Goal: Task Accomplishment & Management: Complete application form

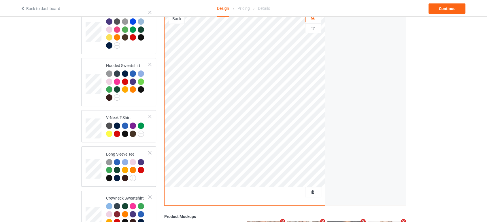
scroll to position [224, 0]
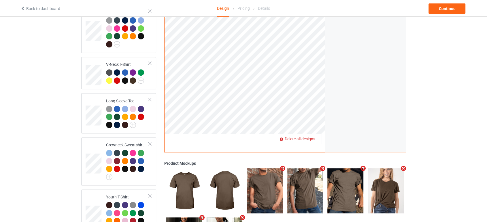
click at [307, 137] on span "Delete all designs" at bounding box center [300, 139] width 31 height 5
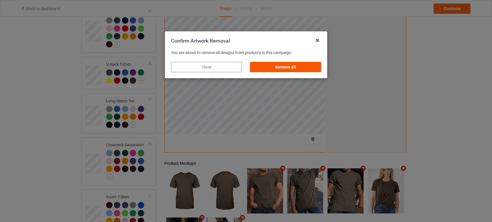
click at [296, 69] on div "Remove all" at bounding box center [285, 67] width 71 height 10
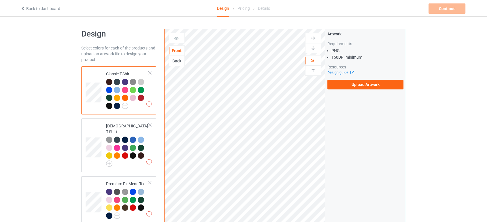
scroll to position [0, 0]
click at [359, 82] on label "Upload Artwork" at bounding box center [365, 85] width 76 height 10
click at [0, 0] on input "Upload Artwork" at bounding box center [0, 0] width 0 height 0
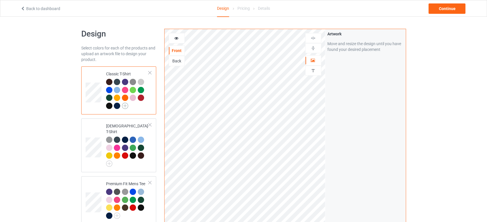
click at [127, 106] on img at bounding box center [125, 106] width 6 height 6
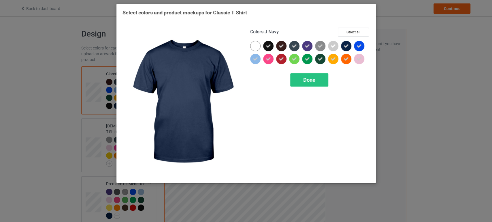
click at [354, 25] on div "Colors : J Navy Select all Done" at bounding box center [310, 103] width 128 height 158
click at [353, 32] on button "Select all" at bounding box center [353, 32] width 31 height 9
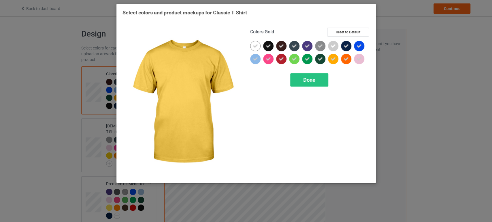
click at [332, 61] on icon at bounding box center [333, 58] width 5 height 5
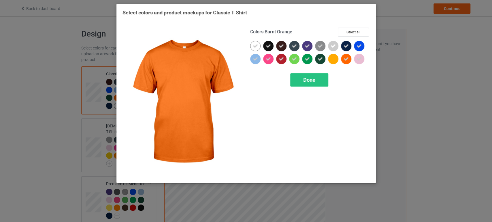
click at [344, 59] on icon at bounding box center [346, 58] width 5 height 5
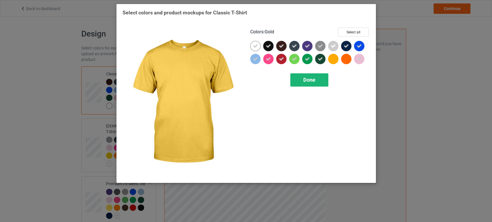
click at [316, 79] on div "Done" at bounding box center [309, 79] width 38 height 13
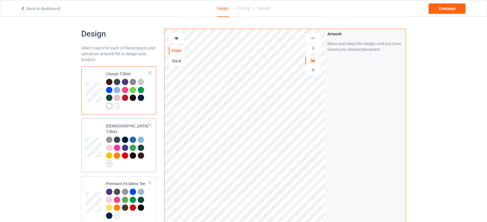
click at [108, 161] on img at bounding box center [109, 164] width 6 height 6
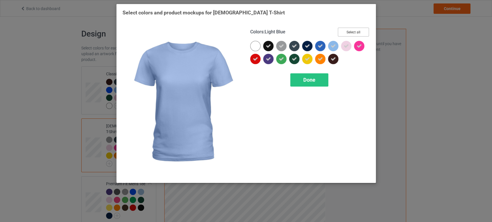
click at [343, 32] on button "Select all" at bounding box center [353, 32] width 31 height 9
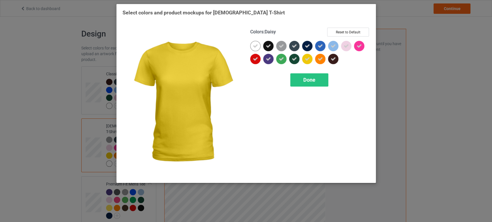
click at [308, 61] on icon at bounding box center [307, 58] width 5 height 5
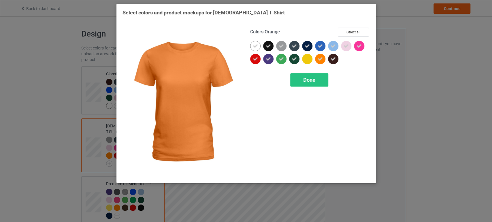
click at [317, 59] on div at bounding box center [320, 59] width 10 height 10
click at [319, 79] on div "Done" at bounding box center [309, 79] width 38 height 13
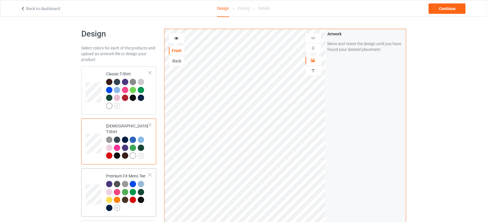
click at [115, 205] on img at bounding box center [117, 208] width 6 height 6
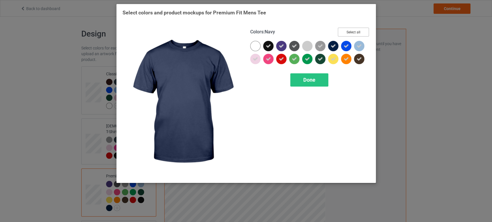
click at [350, 32] on button "Select all" at bounding box center [353, 32] width 31 height 9
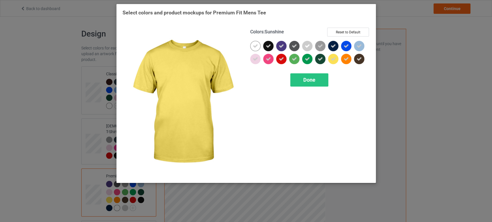
click at [334, 61] on icon at bounding box center [333, 58] width 5 height 5
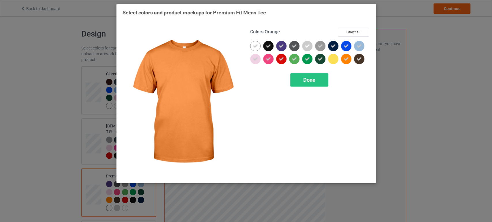
click at [345, 60] on icon at bounding box center [346, 58] width 5 height 5
click at [314, 85] on div "Done" at bounding box center [309, 79] width 38 height 13
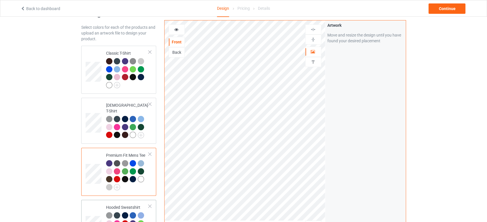
scroll to position [64, 0]
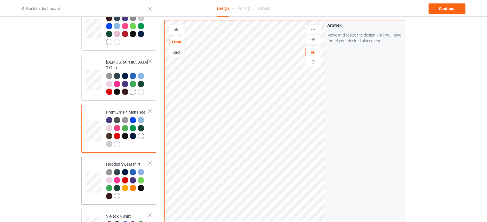
click at [119, 193] on img at bounding box center [117, 196] width 6 height 6
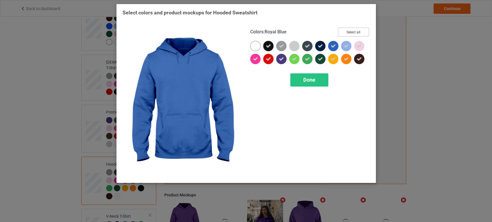
click at [344, 28] on button "Select all" at bounding box center [353, 32] width 31 height 9
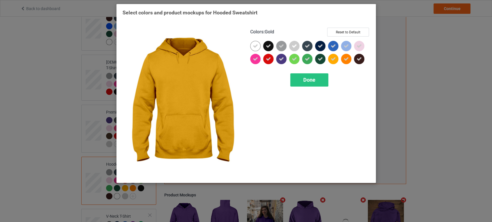
click at [332, 58] on icon at bounding box center [333, 58] width 5 height 5
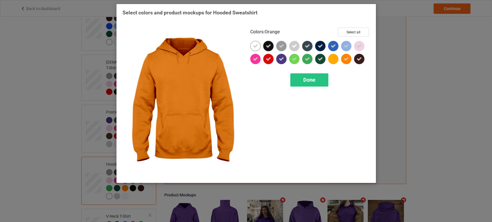
click at [342, 59] on div at bounding box center [346, 59] width 10 height 10
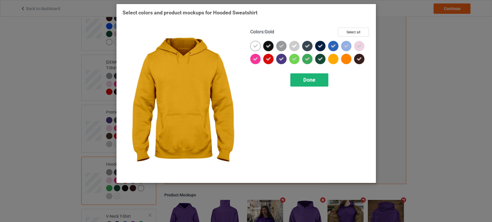
click at [321, 80] on div "Done" at bounding box center [309, 79] width 38 height 13
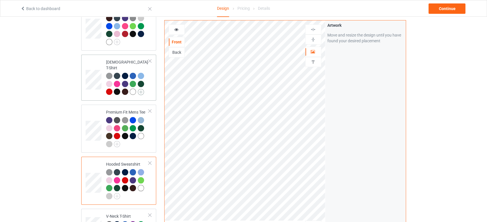
click at [142, 89] on img at bounding box center [141, 92] width 6 height 6
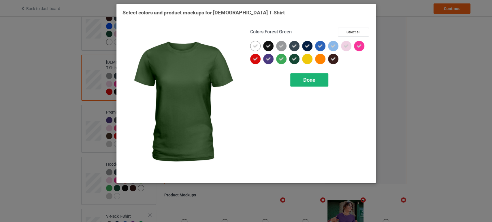
click at [301, 80] on div "Done" at bounding box center [309, 79] width 38 height 13
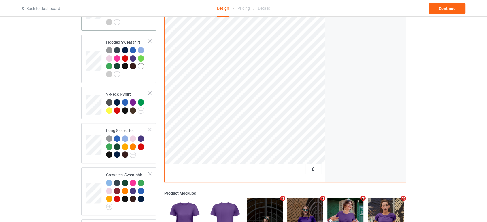
scroll to position [128, 0]
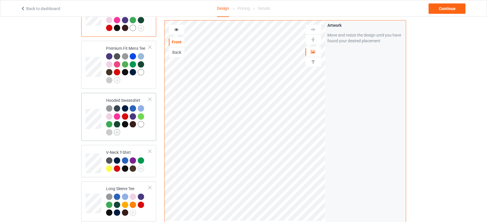
click at [118, 129] on img at bounding box center [117, 132] width 6 height 6
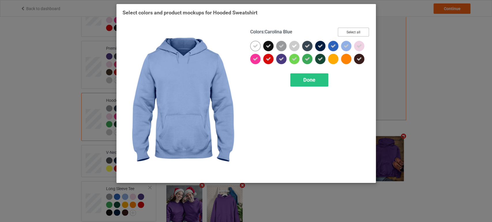
click at [358, 31] on button "Select all" at bounding box center [353, 32] width 31 height 9
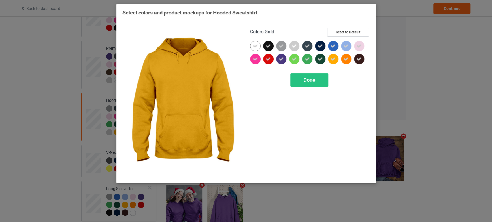
click at [332, 59] on icon at bounding box center [333, 58] width 5 height 5
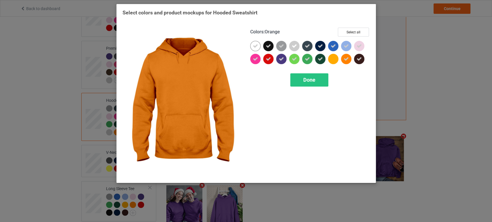
click at [341, 60] on div at bounding box center [346, 59] width 10 height 10
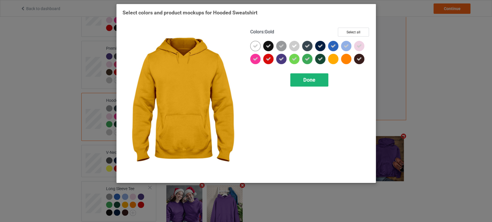
click at [315, 82] on div "Done" at bounding box center [309, 79] width 38 height 13
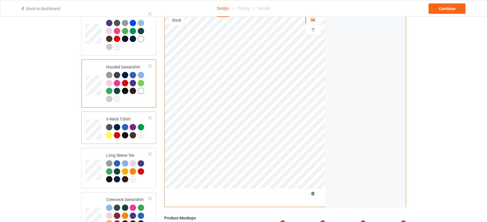
scroll to position [192, 0]
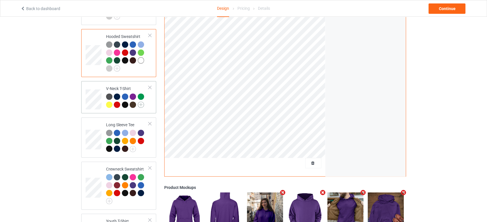
click at [142, 102] on img at bounding box center [141, 105] width 6 height 6
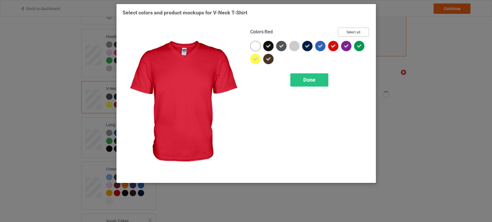
click at [347, 32] on button "Select all" at bounding box center [353, 32] width 31 height 9
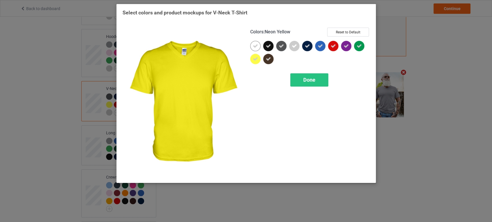
click at [256, 61] on icon at bounding box center [255, 58] width 5 height 5
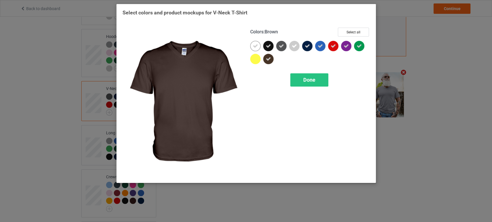
click at [266, 61] on icon at bounding box center [268, 58] width 5 height 5
click at [267, 60] on div at bounding box center [268, 59] width 10 height 10
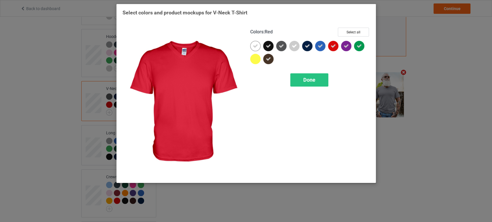
click at [333, 48] on icon at bounding box center [333, 46] width 5 height 5
click at [320, 81] on div "Done" at bounding box center [309, 79] width 38 height 13
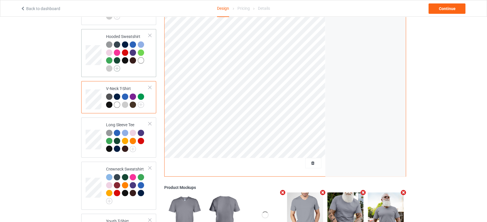
click at [116, 65] on img at bounding box center [117, 68] width 6 height 6
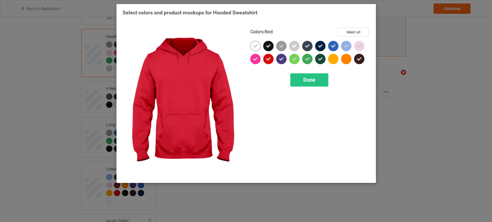
click at [269, 59] on icon at bounding box center [268, 58] width 5 height 5
click at [304, 78] on span "Done" at bounding box center [309, 80] width 12 height 6
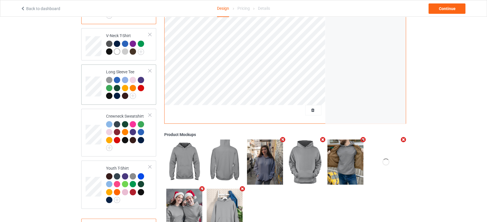
scroll to position [256, 0]
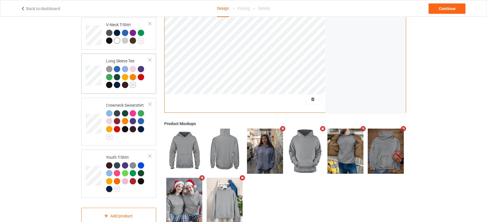
click at [135, 83] on img at bounding box center [133, 85] width 6 height 6
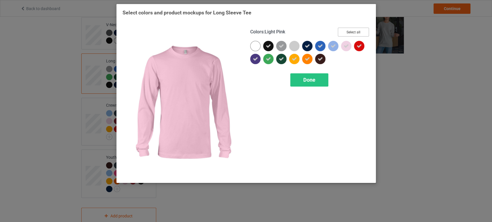
click at [352, 32] on button "Select all" at bounding box center [353, 32] width 31 height 9
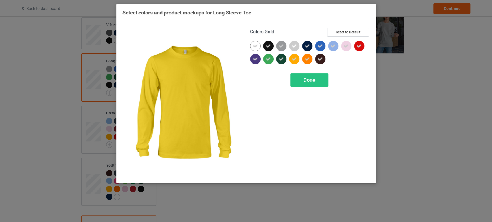
click at [294, 61] on icon at bounding box center [294, 58] width 5 height 5
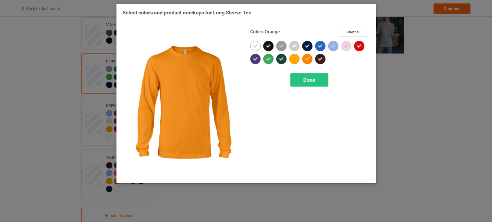
click at [308, 61] on icon at bounding box center [307, 58] width 5 height 5
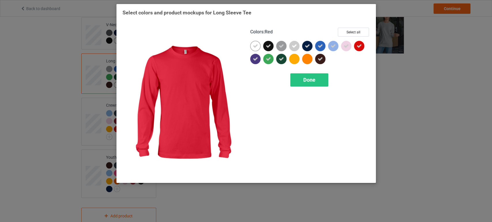
click at [359, 50] on div at bounding box center [359, 46] width 10 height 10
click at [315, 76] on div "Done" at bounding box center [309, 79] width 38 height 13
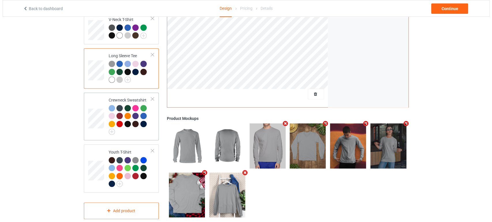
scroll to position [266, 0]
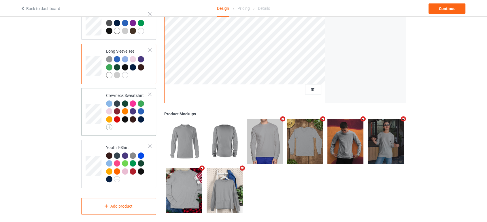
click at [110, 124] on img at bounding box center [109, 127] width 6 height 6
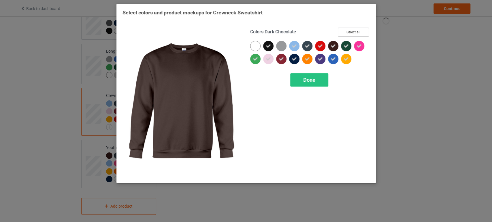
click at [361, 34] on button "Select all" at bounding box center [353, 32] width 31 height 9
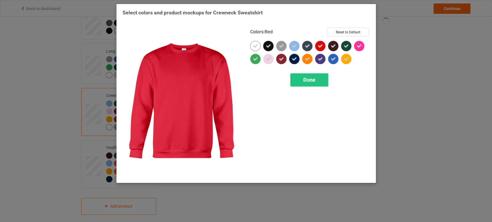
click at [318, 44] on icon at bounding box center [320, 46] width 5 height 5
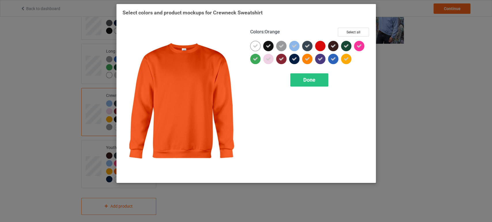
click at [309, 59] on icon at bounding box center [307, 58] width 5 height 5
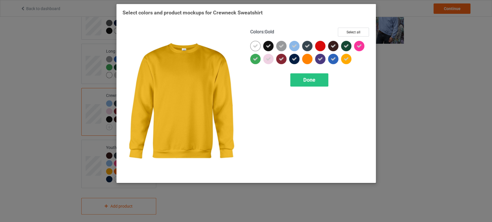
click at [350, 60] on div at bounding box center [346, 59] width 10 height 10
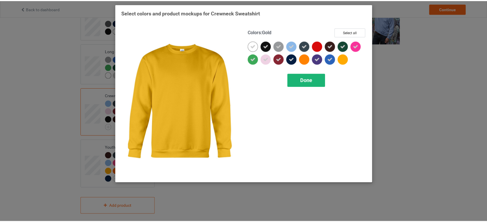
scroll to position [258, 0]
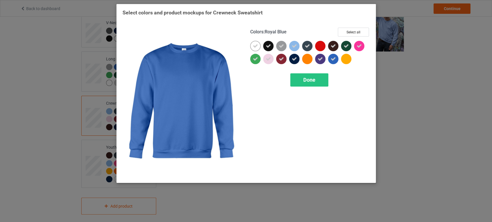
click at [316, 88] on div "Colors : Royal Blue Select all Done" at bounding box center [310, 103] width 128 height 158
click at [302, 84] on div "Done" at bounding box center [309, 79] width 38 height 13
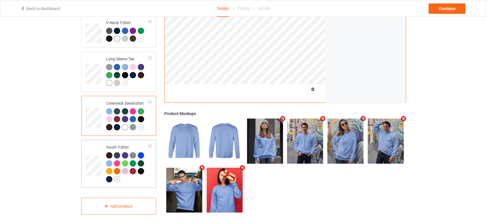
click at [116, 176] on img at bounding box center [117, 179] width 6 height 6
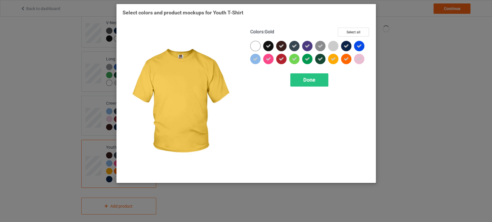
click at [341, 58] on div at bounding box center [346, 59] width 10 height 10
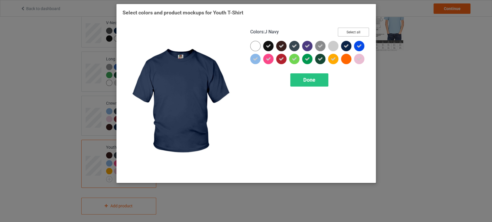
click at [353, 33] on button "Select all" at bounding box center [353, 32] width 31 height 9
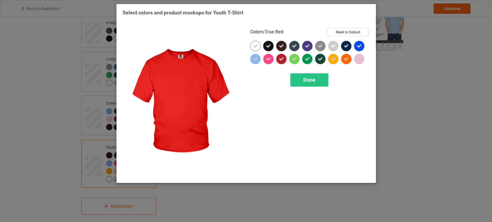
click at [280, 63] on div at bounding box center [281, 59] width 10 height 10
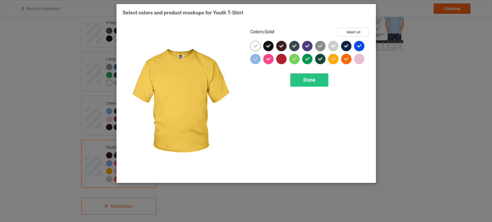
drag, startPoint x: 330, startPoint y: 59, endPoint x: 338, endPoint y: 59, distance: 8.1
click at [331, 59] on icon at bounding box center [333, 58] width 5 height 5
click at [342, 59] on div at bounding box center [346, 59] width 10 height 10
click at [323, 78] on div "Done" at bounding box center [309, 79] width 38 height 13
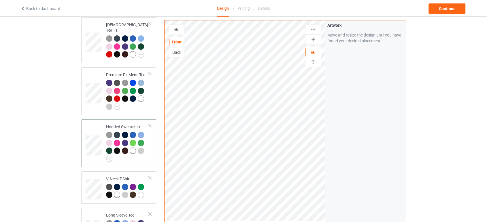
scroll to position [98, 0]
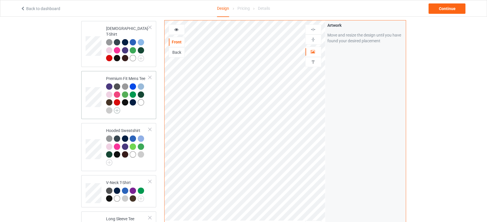
click at [116, 107] on img at bounding box center [117, 110] width 6 height 6
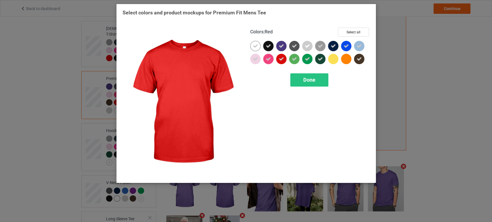
click at [279, 61] on icon at bounding box center [281, 58] width 5 height 5
click at [302, 80] on div "Done" at bounding box center [309, 79] width 38 height 13
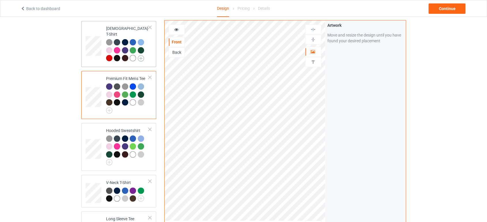
click at [139, 55] on img at bounding box center [141, 58] width 6 height 6
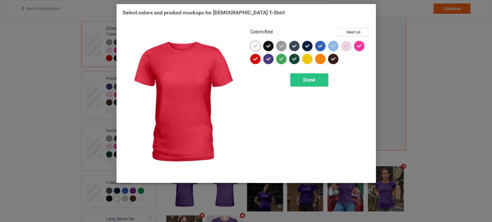
click at [260, 59] on div at bounding box center [255, 59] width 10 height 10
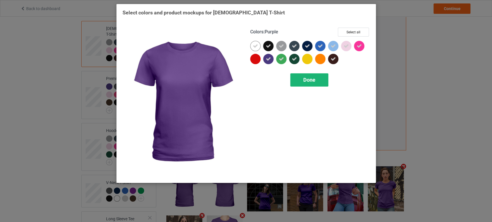
click at [305, 78] on span "Done" at bounding box center [309, 80] width 12 height 6
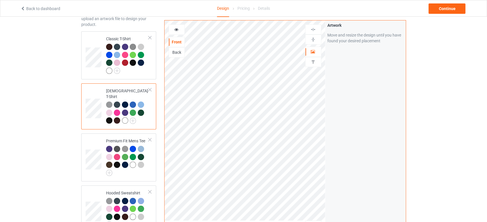
scroll to position [34, 0]
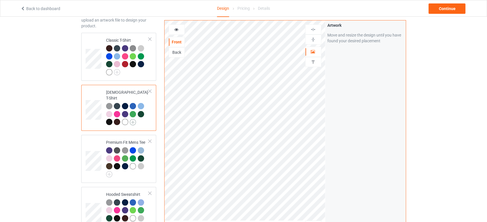
click at [134, 119] on img at bounding box center [133, 122] width 6 height 6
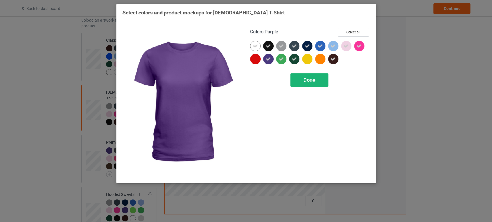
click at [299, 78] on div "Done" at bounding box center [309, 79] width 38 height 13
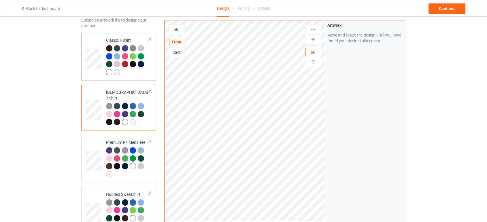
click at [118, 72] on img at bounding box center [117, 72] width 6 height 6
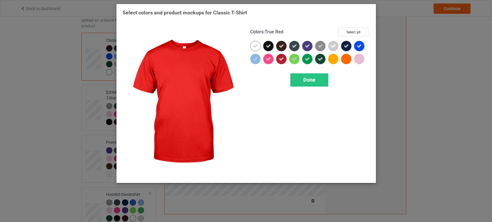
click at [280, 58] on icon at bounding box center [281, 58] width 5 height 5
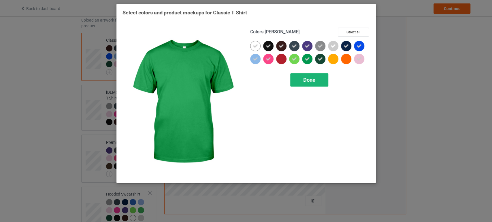
click at [316, 74] on div "Done" at bounding box center [309, 79] width 38 height 13
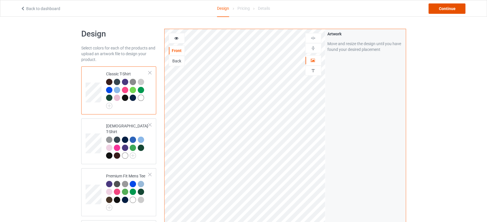
click at [450, 7] on div "Continue" at bounding box center [447, 8] width 37 height 10
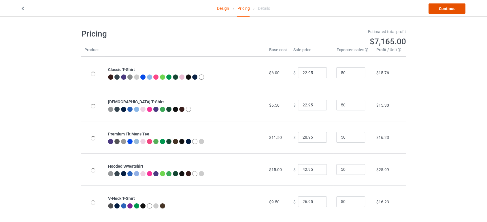
click at [448, 7] on link "Continue" at bounding box center [447, 8] width 37 height 10
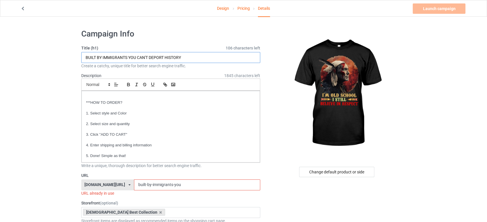
drag, startPoint x: 173, startPoint y: 57, endPoint x: 67, endPoint y: 63, distance: 106.2
type input "i"
drag, startPoint x: 116, startPoint y: 58, endPoint x: 67, endPoint y: 58, distance: 48.7
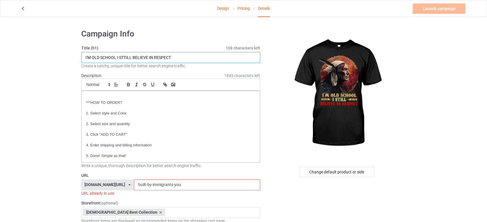
type input "I'M OLD SCHOOL I STTILL BELIEVE IN RESPECT"
drag, startPoint x: 182, startPoint y: 184, endPoint x: 121, endPoint y: 177, distance: 61.8
click at [121, 177] on div "URL [DOMAIN_NAME][URL] [DOMAIN_NAME][URL] [DOMAIN_NAME][URL] 6252750c3ec6640045…" at bounding box center [170, 185] width 179 height 24
paste input "I'M OLD SCHOOL"
click at [139, 182] on input "I'M OLD SCHOOL" at bounding box center [197, 185] width 126 height 11
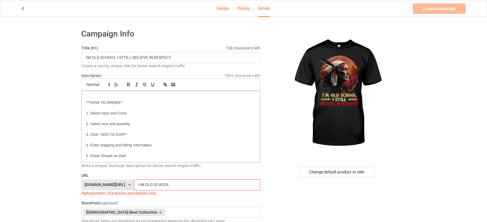
click at [145, 184] on input "I-M OLD SCHOOL" at bounding box center [197, 185] width 126 height 11
click at [153, 183] on input "I-M-OLD SCHOOL" at bounding box center [197, 185] width 126 height 11
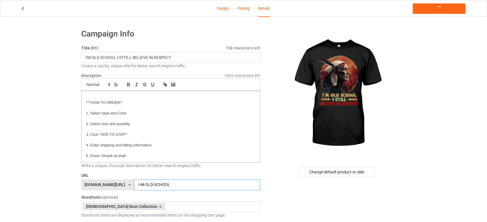
click at [174, 185] on input "I-M-OLD-SCHOOL" at bounding box center [197, 185] width 126 height 11
type input "I-M-OLD-SCHOOL"
click at [436, 7] on link "Launch campaign" at bounding box center [439, 8] width 53 height 10
